Goal: Information Seeking & Learning: Learn about a topic

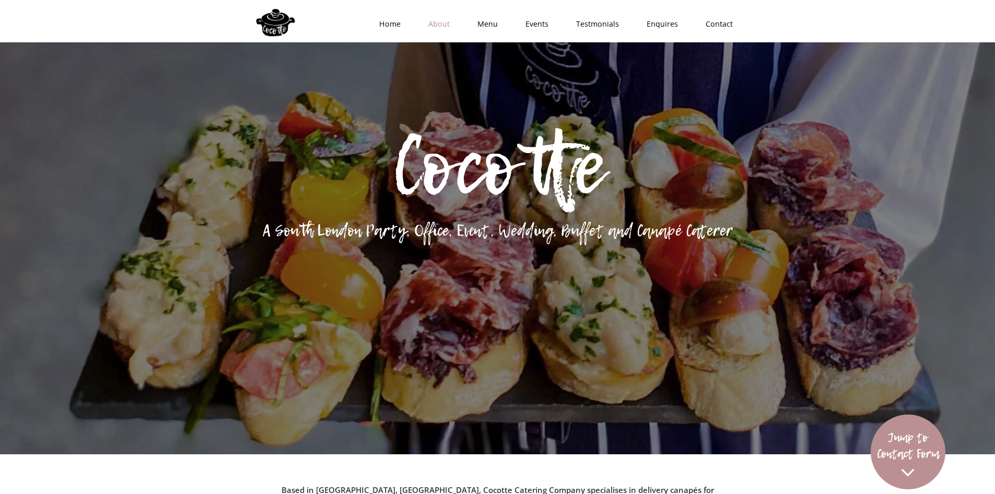
click at [444, 22] on link "About" at bounding box center [435, 23] width 49 height 31
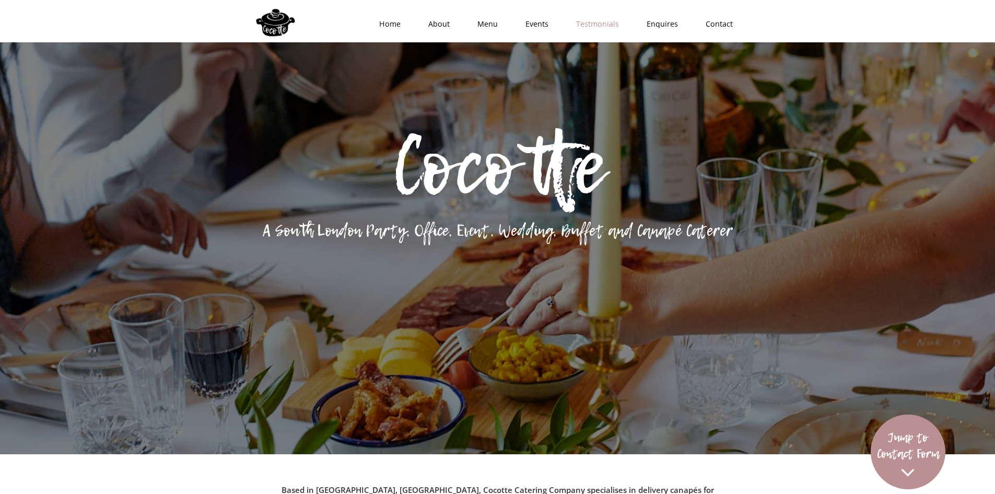
click at [563, 28] on link "Testmonials" at bounding box center [594, 23] width 71 height 31
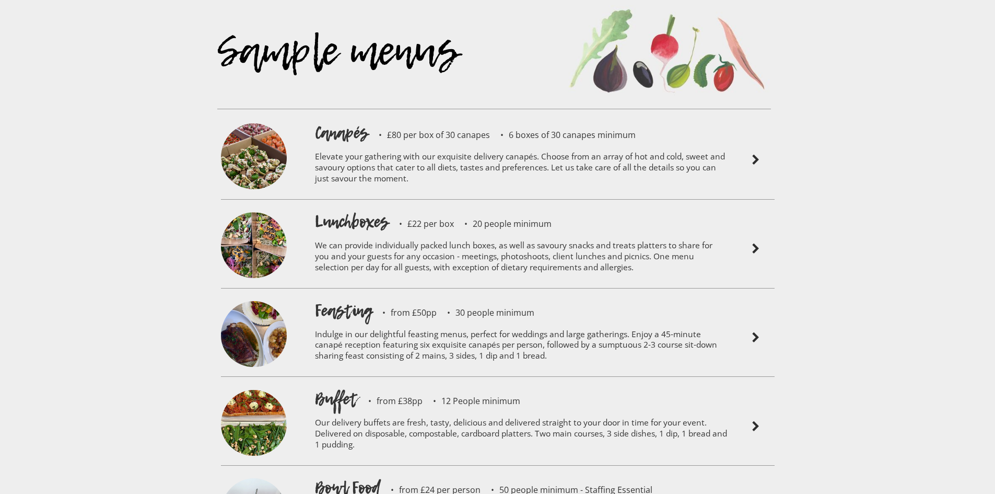
scroll to position [2415, 0]
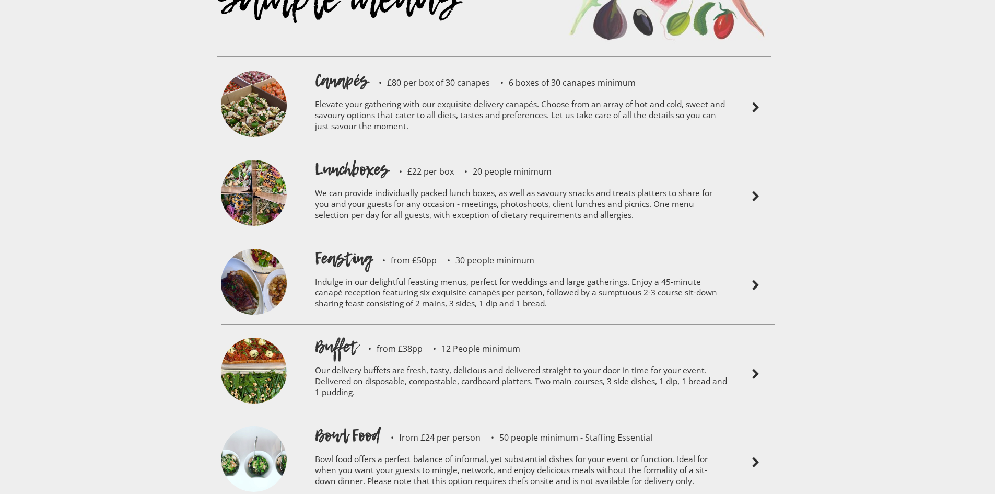
click at [630, 158] on div "Lunchboxes £22 per box 20 people minimum" at bounding box center [521, 169] width 413 height 23
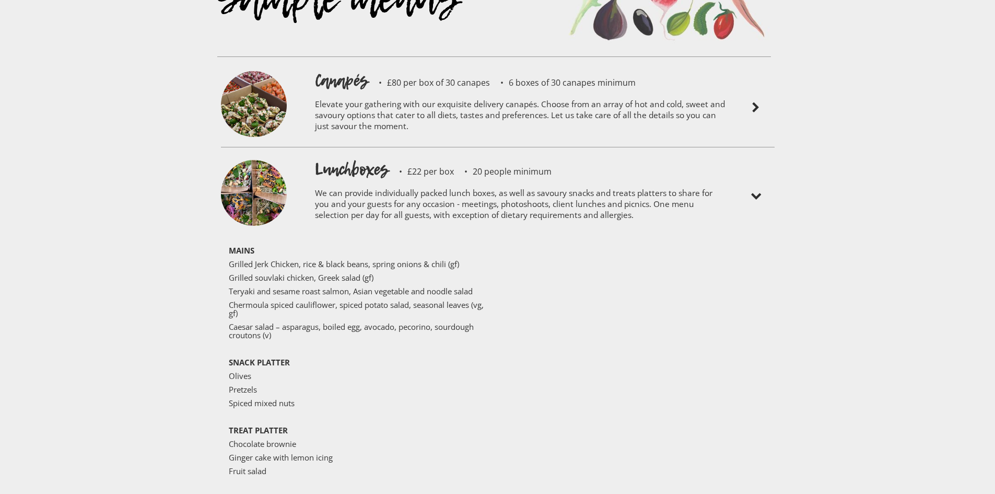
click at [752, 190] on img at bounding box center [756, 196] width 13 height 13
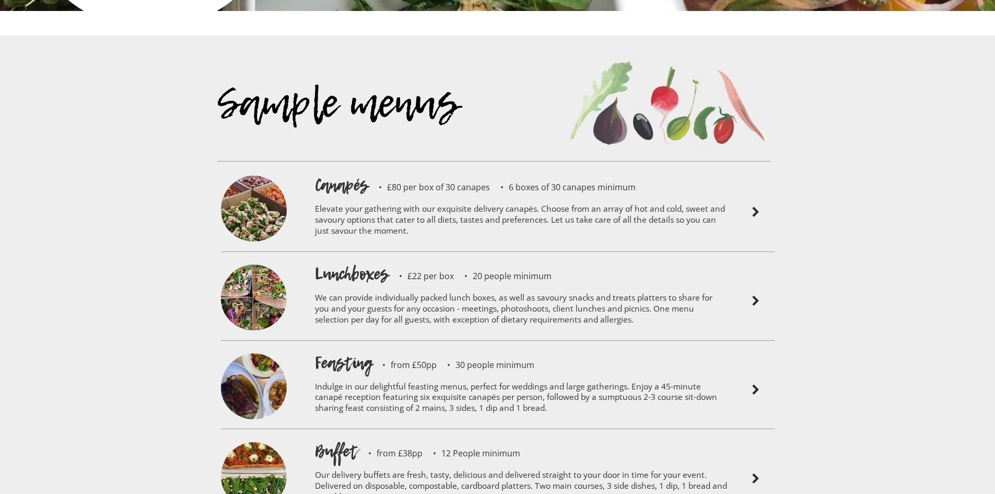
scroll to position [2363, 0]
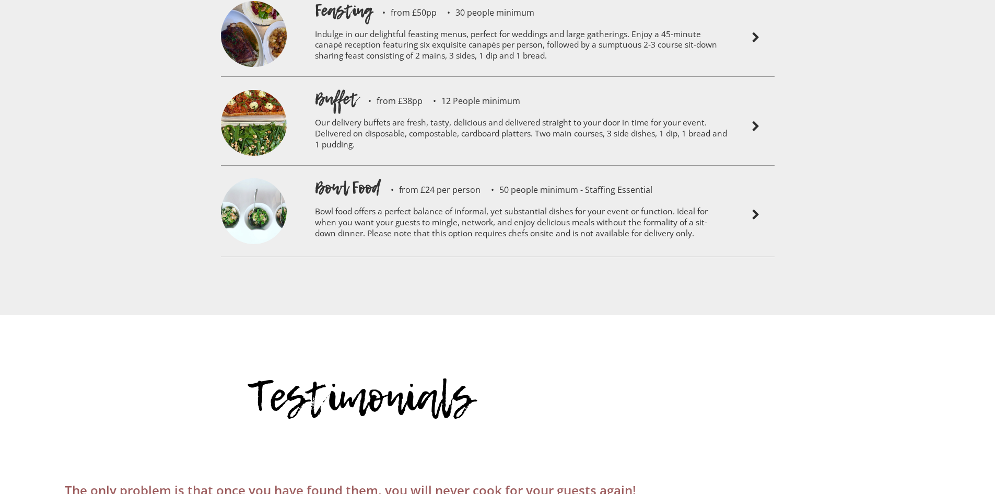
scroll to position [2767, 0]
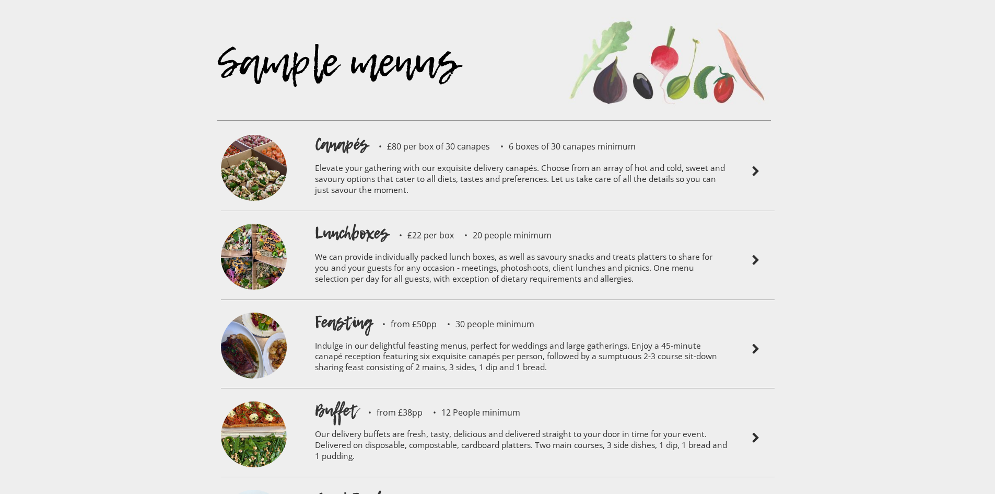
scroll to position [2404, 0]
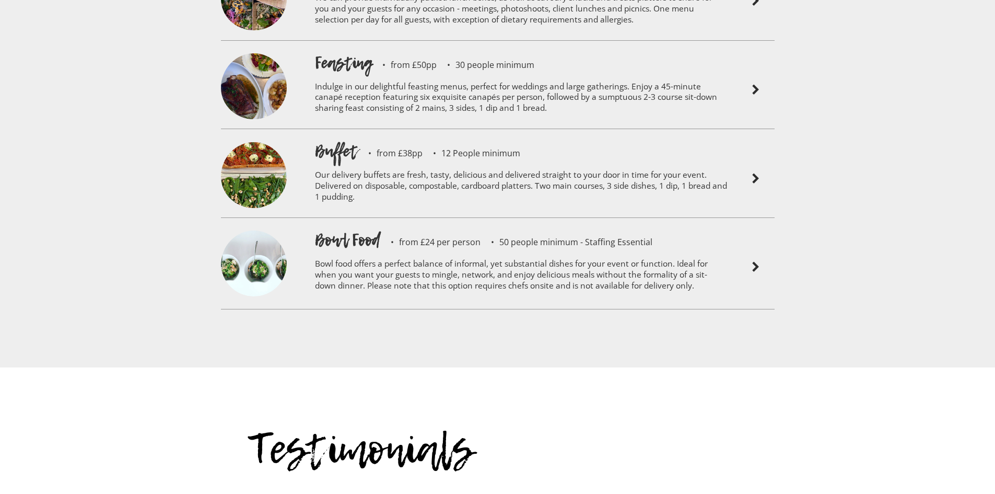
scroll to position [2611, 0]
